Goal: Task Accomplishment & Management: Complete application form

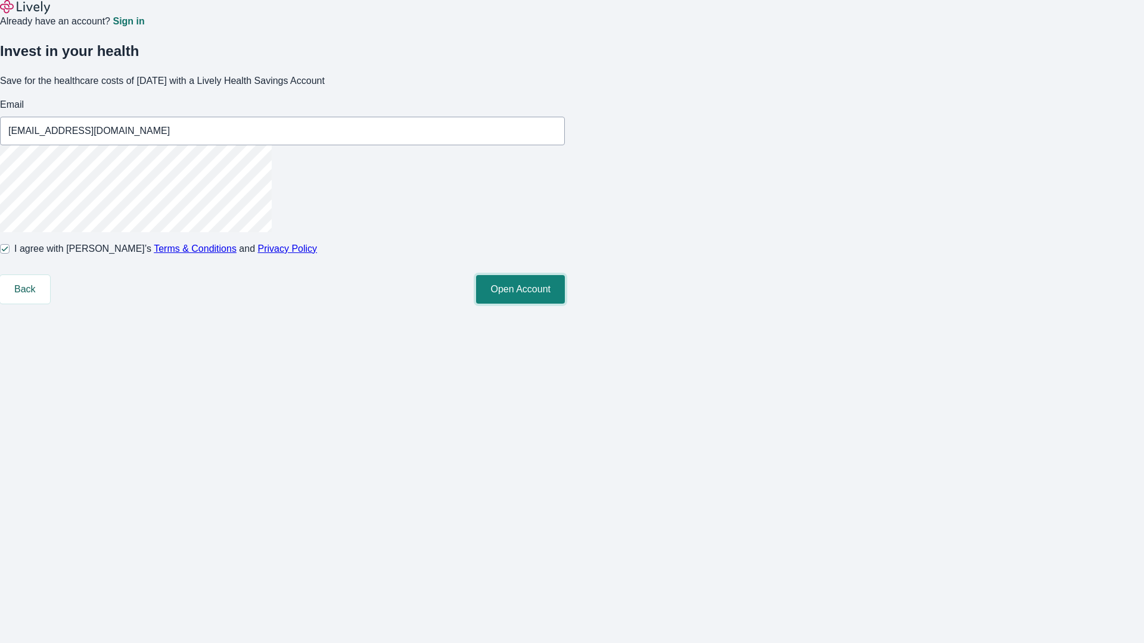
click at [565, 304] on button "Open Account" at bounding box center [520, 289] width 89 height 29
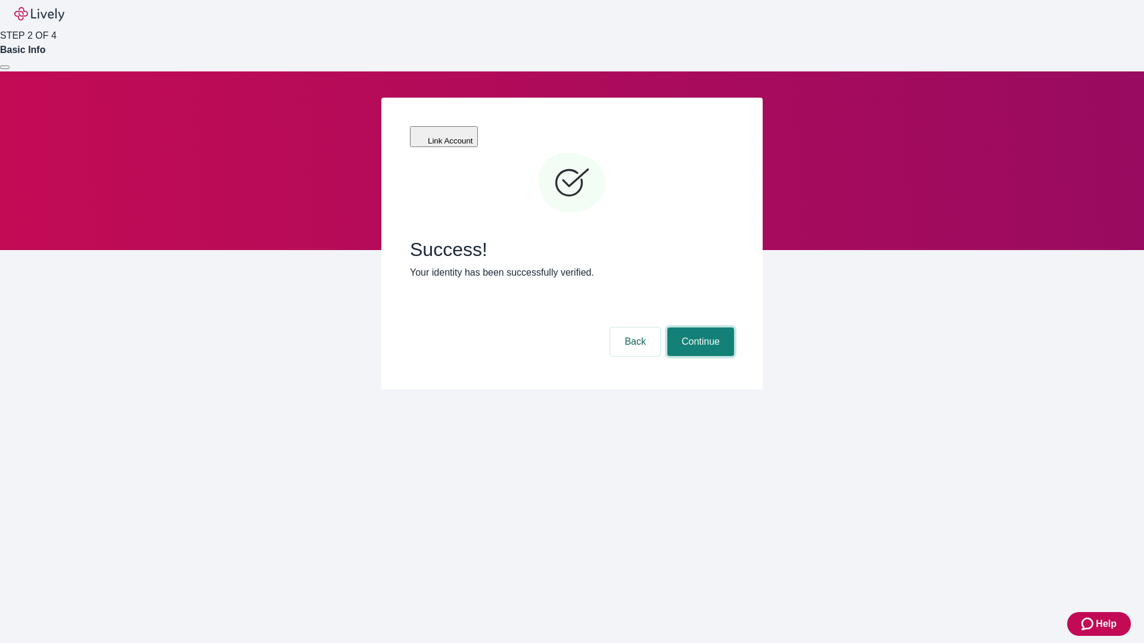
click at [699, 328] on button "Continue" at bounding box center [700, 342] width 67 height 29
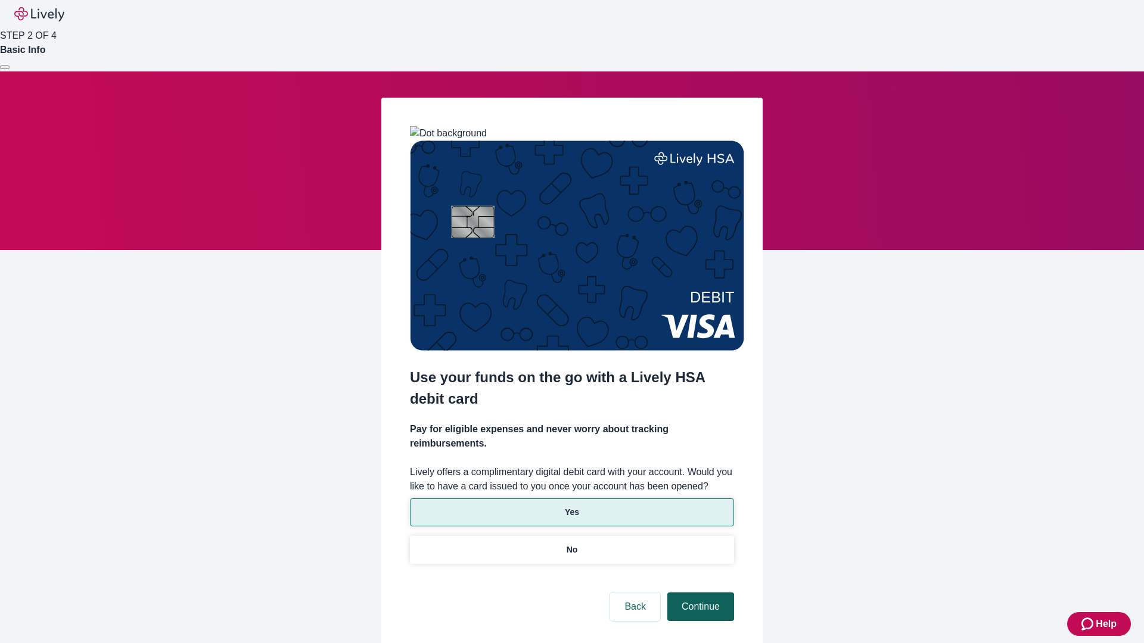
click at [571, 506] on p "Yes" at bounding box center [572, 512] width 14 height 13
click at [699, 593] on button "Continue" at bounding box center [700, 607] width 67 height 29
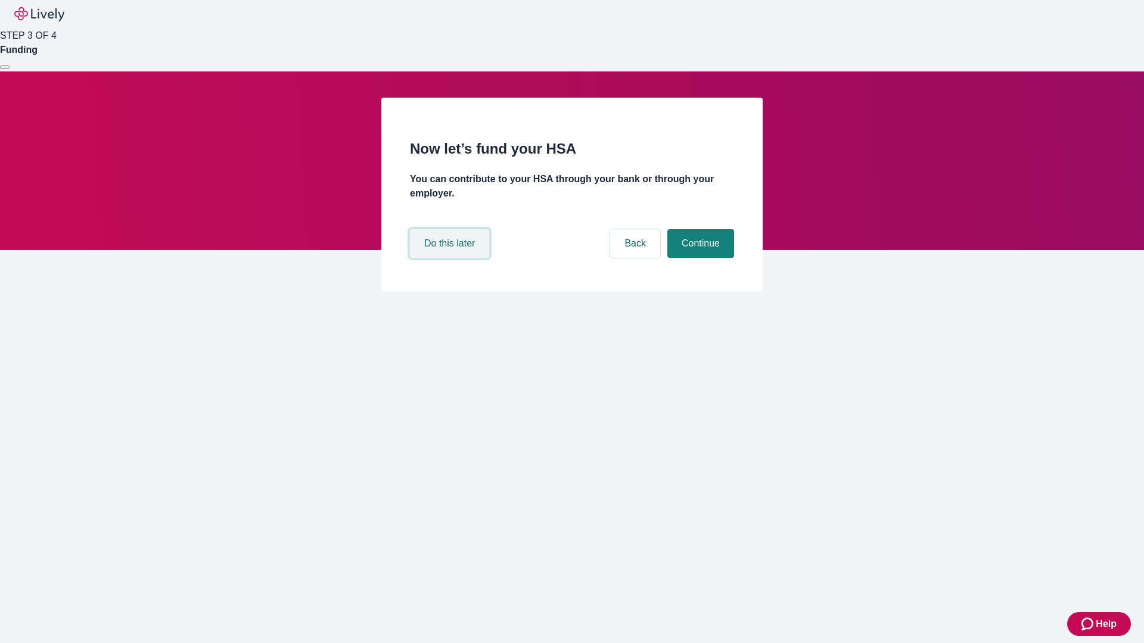
click at [451, 258] on button "Do this later" at bounding box center [449, 243] width 79 height 29
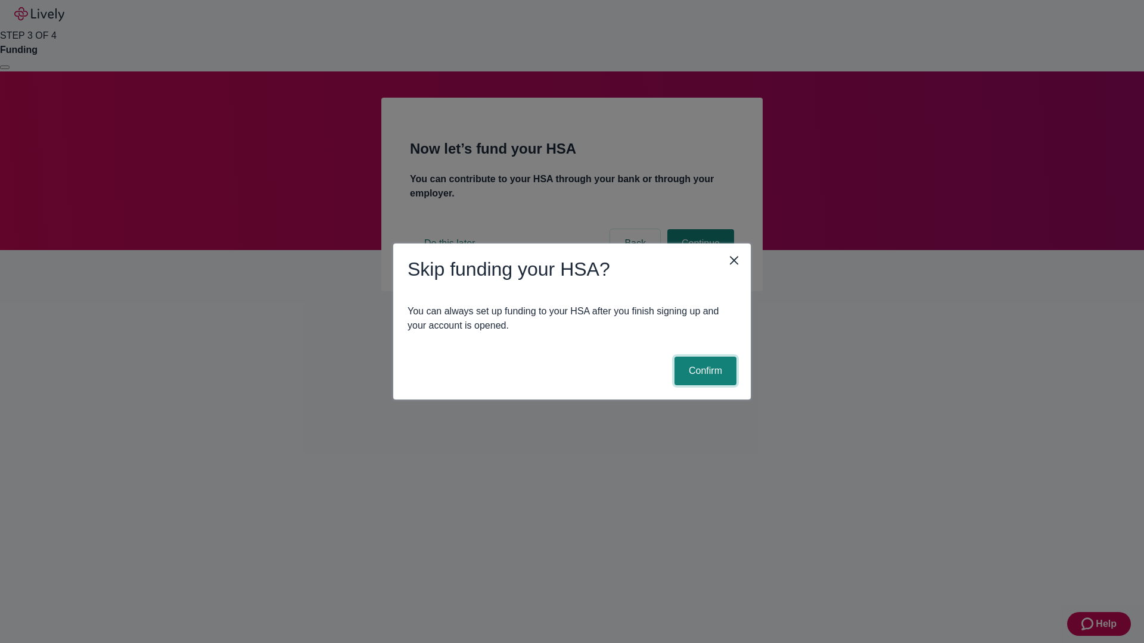
click at [704, 371] on button "Confirm" at bounding box center [705, 371] width 62 height 29
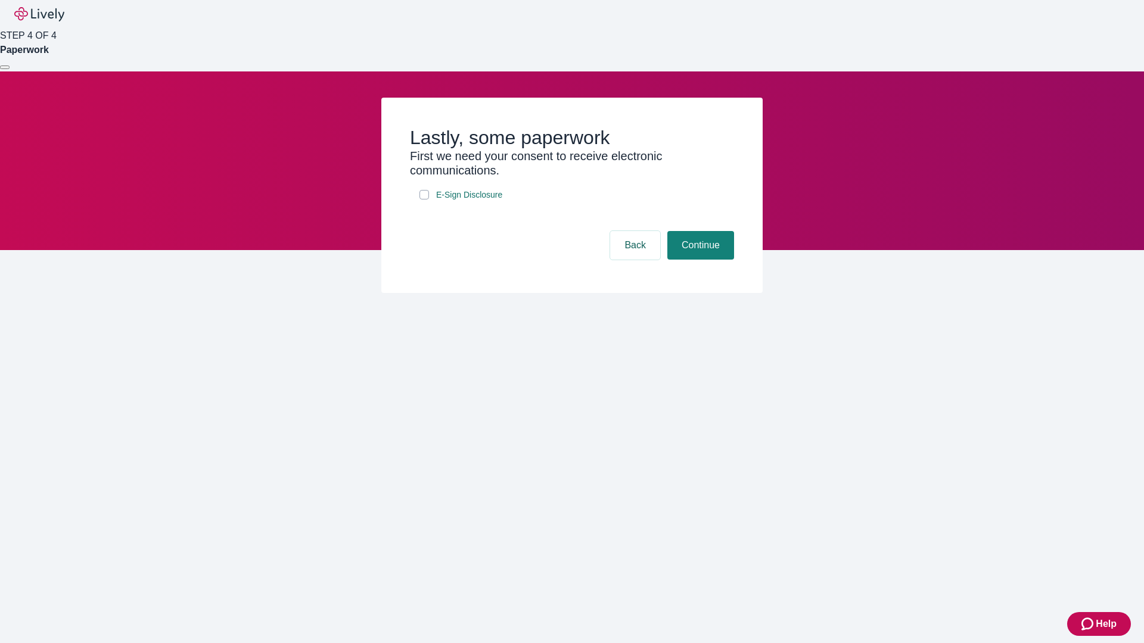
click at [424, 200] on input "E-Sign Disclosure" at bounding box center [424, 195] width 10 height 10
checkbox input "true"
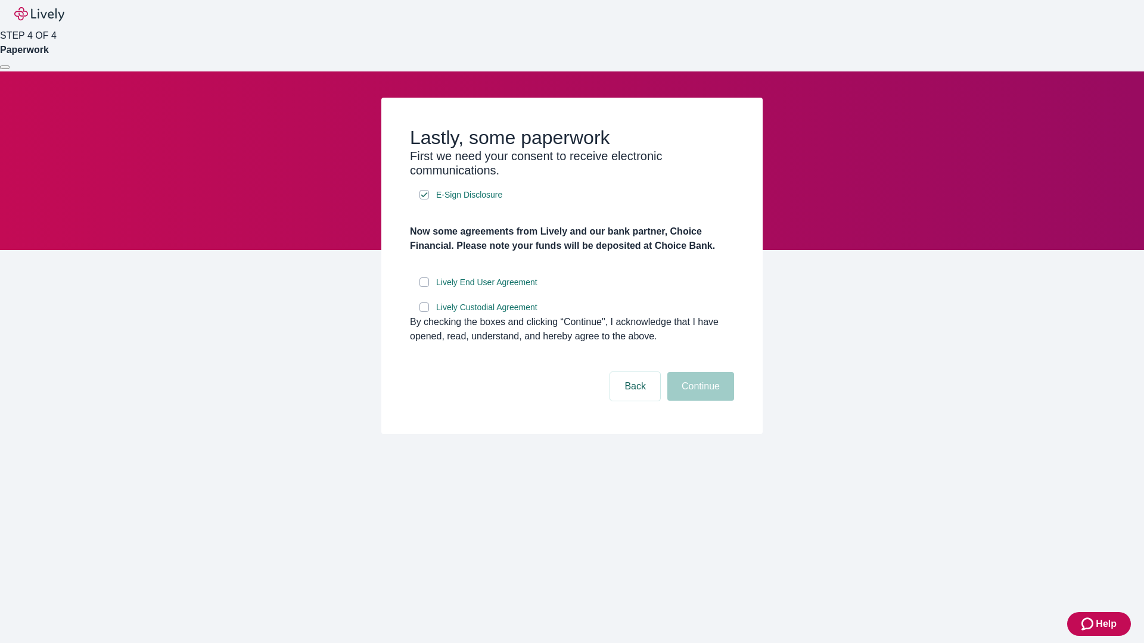
click at [424, 287] on input "Lively End User Agreement" at bounding box center [424, 283] width 10 height 10
checkbox input "true"
click at [424, 312] on input "Lively Custodial Agreement" at bounding box center [424, 308] width 10 height 10
checkbox input "true"
click at [699, 401] on button "Continue" at bounding box center [700, 386] width 67 height 29
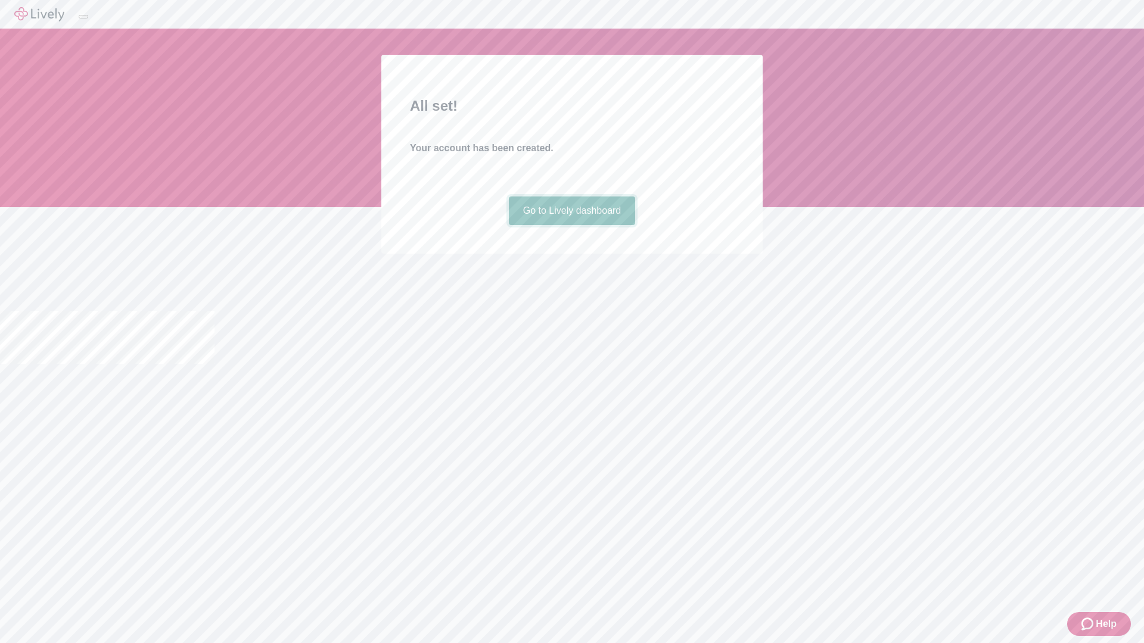
click at [571, 225] on link "Go to Lively dashboard" at bounding box center [572, 211] width 127 height 29
